Goal: Use online tool/utility: Utilize a website feature to perform a specific function

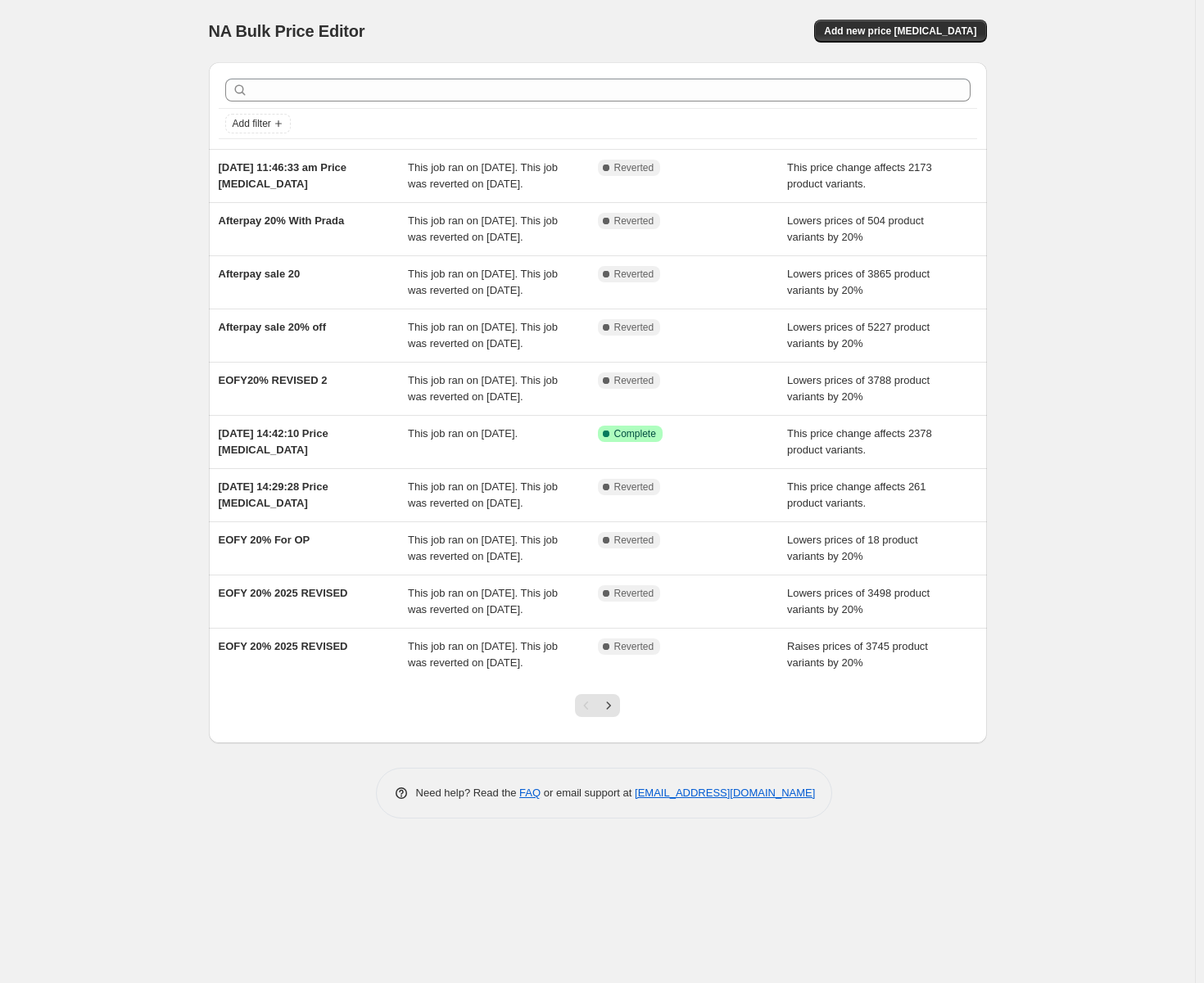
click at [121, 255] on div "NA Bulk Price Editor. This page is ready NA Bulk Price Editor Add new price [ME…" at bounding box center [597, 491] width 1195 height 983
